Goal: Transaction & Acquisition: Subscribe to service/newsletter

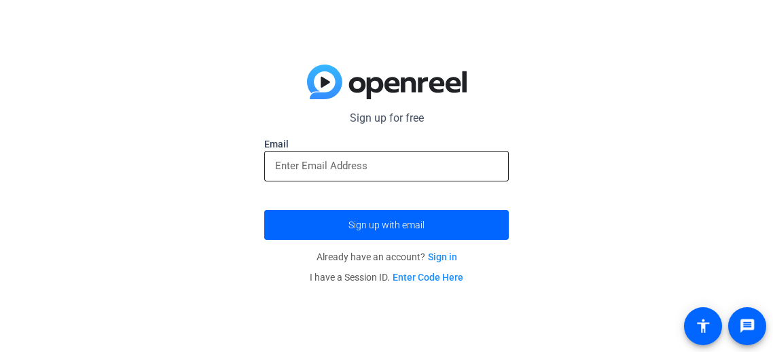
click at [384, 171] on input "email" at bounding box center [386, 166] width 223 height 16
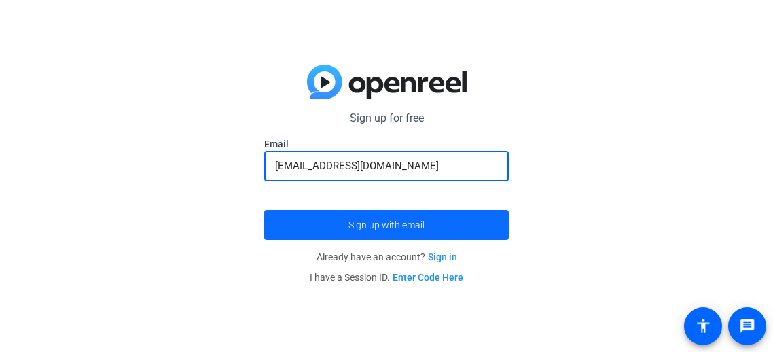
type input "[EMAIL_ADDRESS][DOMAIN_NAME]"
click at [396, 225] on span "Sign up with email" at bounding box center [387, 225] width 76 height 0
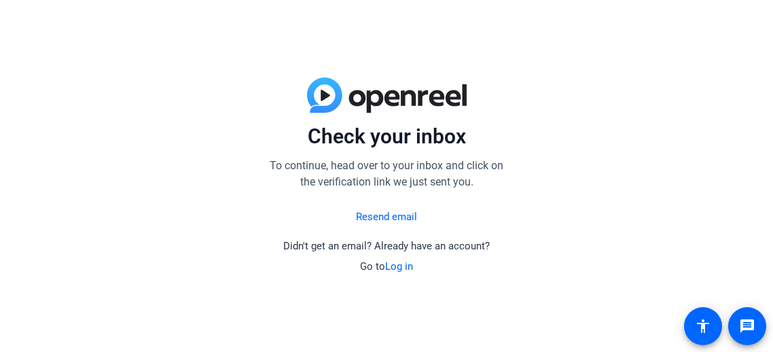
click at [401, 215] on link "Resend email" at bounding box center [386, 217] width 61 height 16
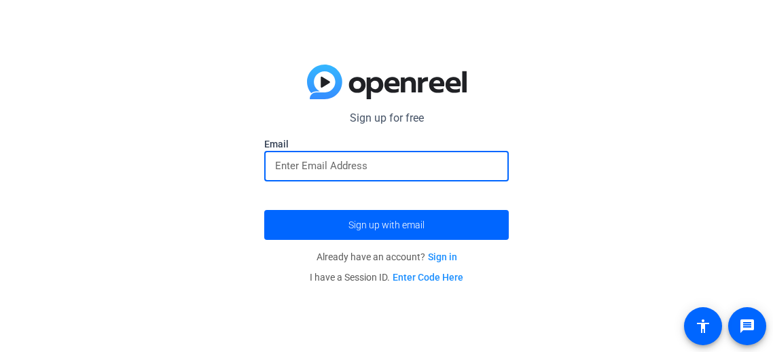
click at [464, 161] on input "email" at bounding box center [386, 166] width 223 height 16
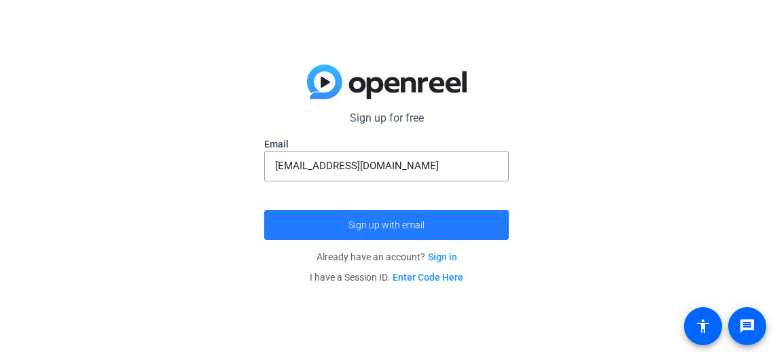
click at [466, 223] on span "submit" at bounding box center [386, 225] width 245 height 33
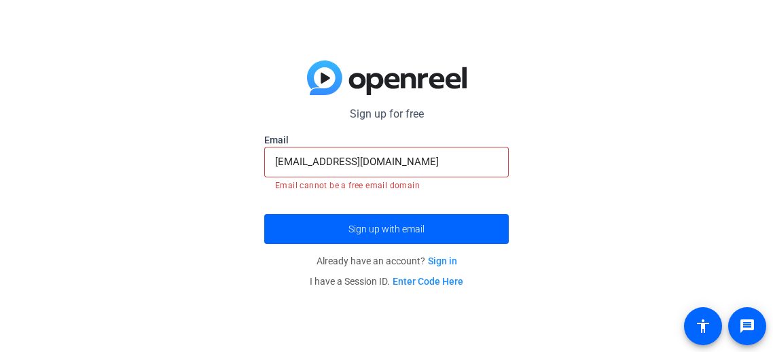
click at [469, 160] on input "[EMAIL_ADDRESS][DOMAIN_NAME]" at bounding box center [386, 162] width 223 height 16
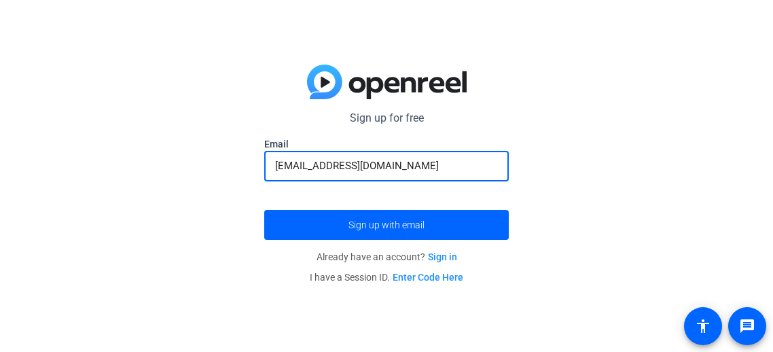
click at [264, 210] on button "Sign up with email" at bounding box center [386, 225] width 245 height 30
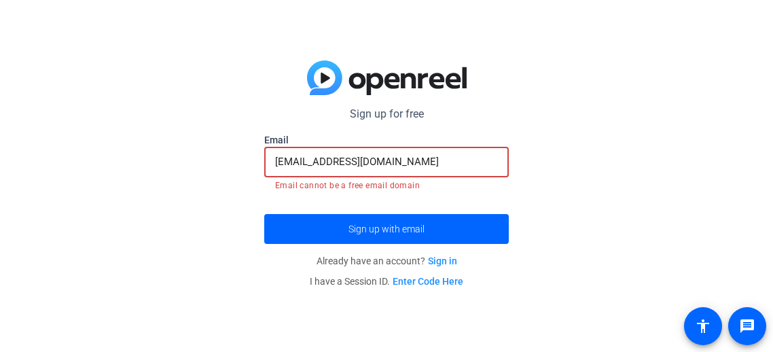
click at [446, 158] on input "[EMAIL_ADDRESS][DOMAIN_NAME]" at bounding box center [386, 162] width 223 height 16
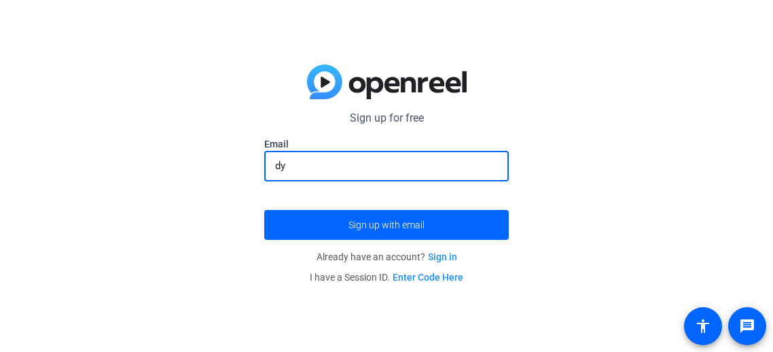
type input "d"
type input "y"
type input "`"
click at [264, 210] on button "Sign up with email" at bounding box center [386, 225] width 245 height 30
